Goal: Task Accomplishment & Management: Manage account settings

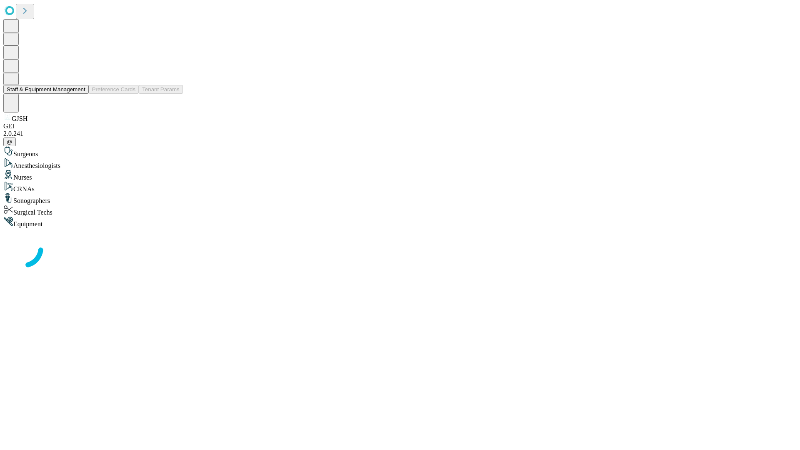
click at [80, 94] on button "Staff & Equipment Management" at bounding box center [45, 89] width 85 height 9
